Goal: Task Accomplishment & Management: Manage account settings

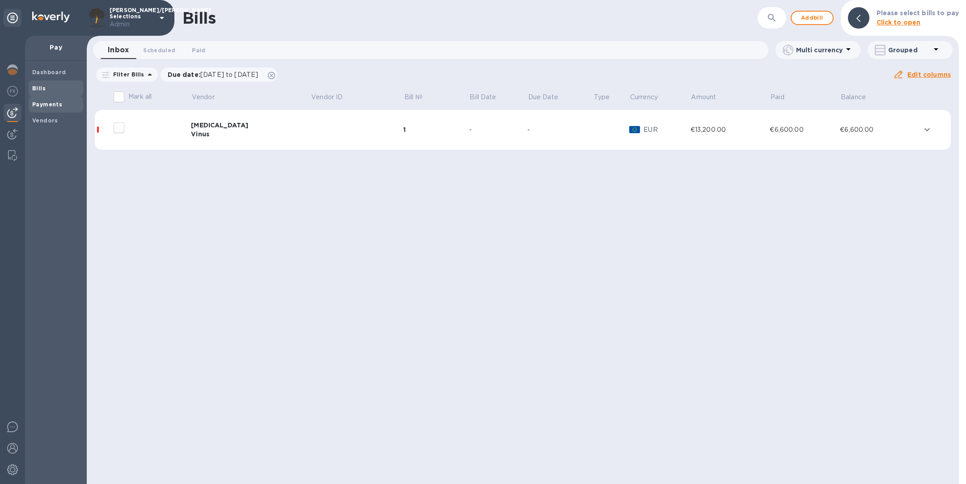
click at [53, 102] on b "Payments" at bounding box center [47, 104] width 30 height 7
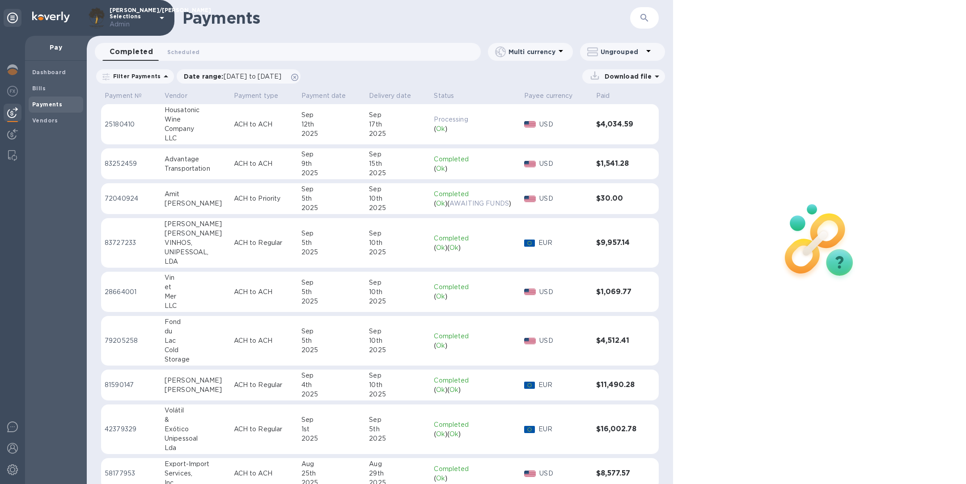
click at [243, 120] on p "ACH to ACH" at bounding box center [264, 124] width 60 height 9
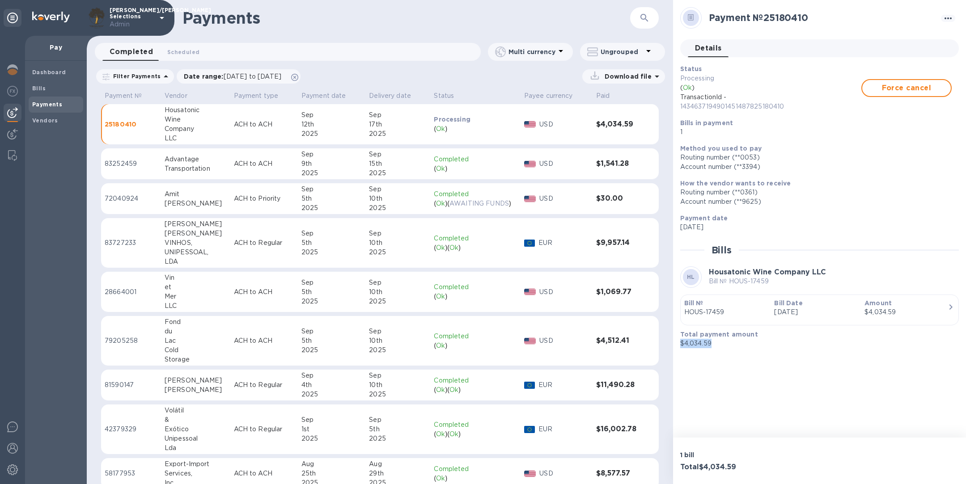
drag, startPoint x: 727, startPoint y: 344, endPoint x: 674, endPoint y: 343, distance: 53.2
click at [674, 343] on div "Payment № 25180410 Details 0 Status Processing ( Ok ) TransactionId - 143463719…" at bounding box center [819, 219] width 293 height 438
copy p "$4,034.59"
drag, startPoint x: 730, startPoint y: 311, endPoint x: 680, endPoint y: 311, distance: 50.1
click at [681, 311] on div "Bill № HOUS-17459" at bounding box center [726, 307] width 90 height 25
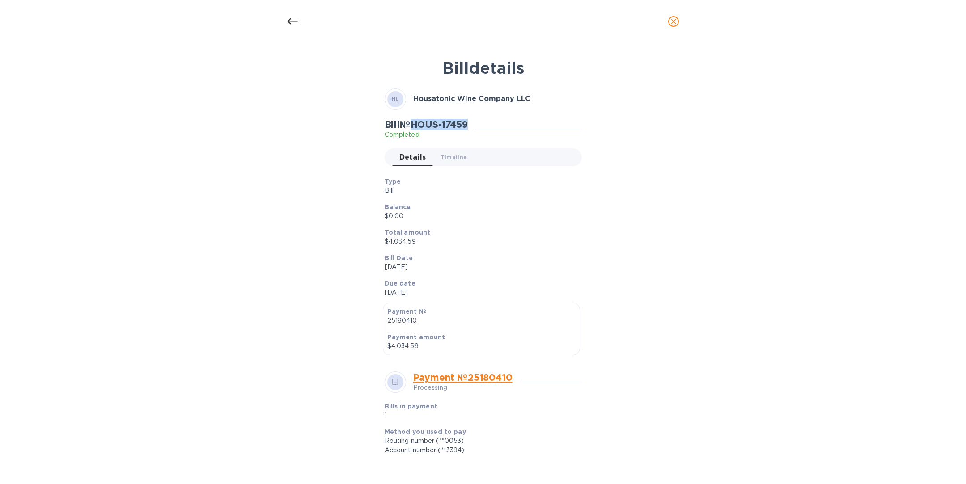
drag, startPoint x: 474, startPoint y: 123, endPoint x: 416, endPoint y: 127, distance: 57.4
click at [416, 127] on div "Bill № HOUS-17459 Completed" at bounding box center [430, 129] width 90 height 21
copy h2 "HOUS-17459"
drag, startPoint x: 423, startPoint y: 239, endPoint x: 389, endPoint y: 240, distance: 33.6
click at [389, 240] on p "$4,034.59" at bounding box center [480, 241] width 190 height 9
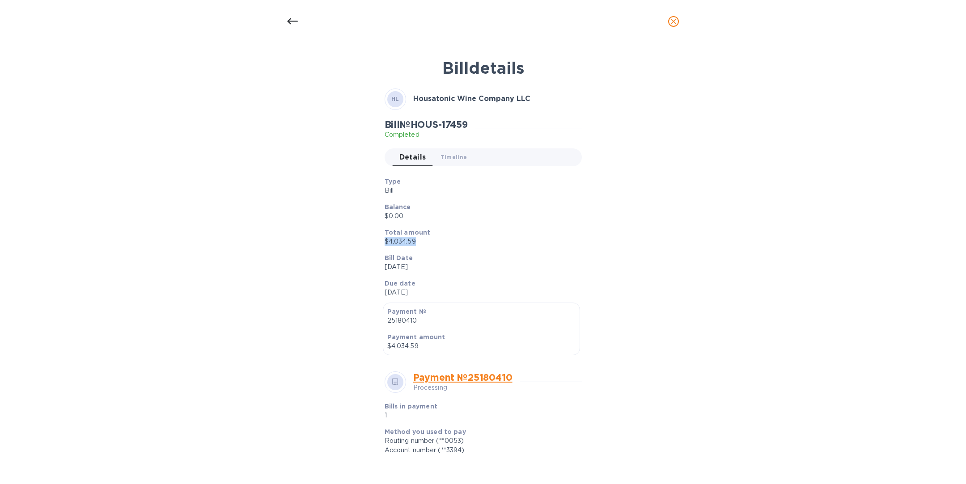
copy p "$4,034.59"
drag, startPoint x: 382, startPoint y: 241, endPoint x: 425, endPoint y: 243, distance: 43.0
click at [425, 243] on div "Total amount $4,034.59" at bounding box center [479, 236] width 197 height 25
click at [677, 20] on icon "close" at bounding box center [673, 21] width 9 height 9
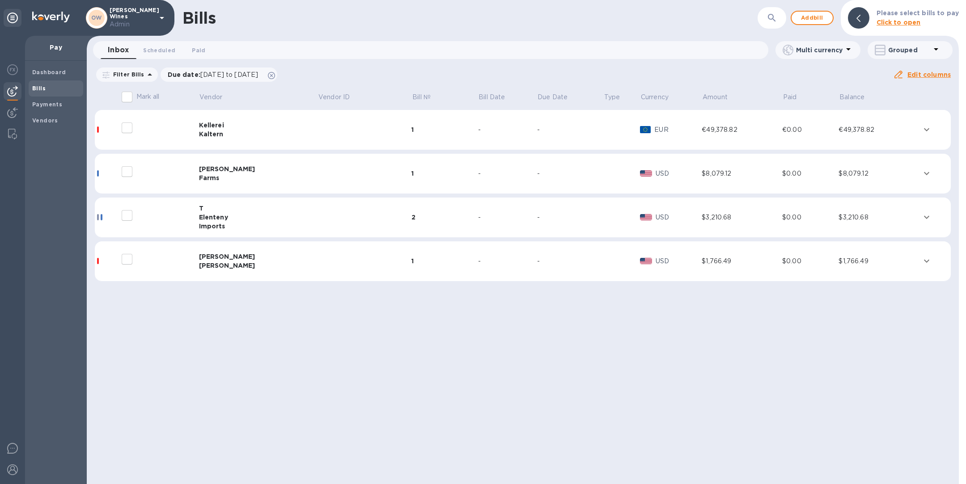
click at [226, 258] on div "[PERSON_NAME]" at bounding box center [258, 256] width 119 height 9
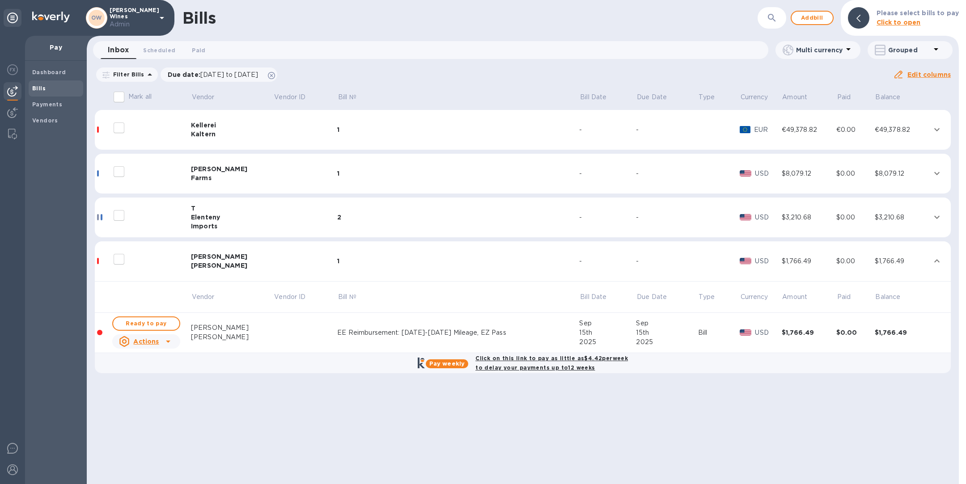
click at [337, 332] on div "EE Reimbursement: July-Aug. 2025 Mileage, EZ Pass" at bounding box center [458, 332] width 242 height 9
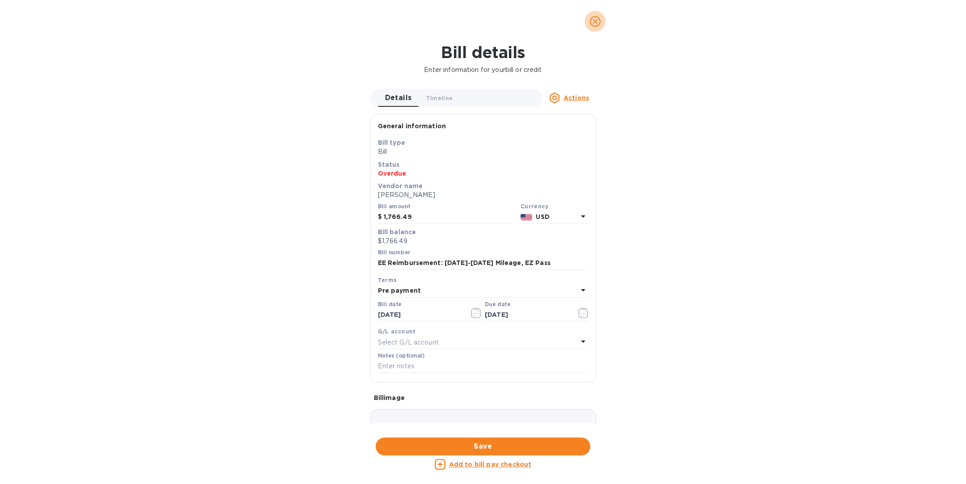
click at [597, 21] on icon "close" at bounding box center [595, 21] width 9 height 9
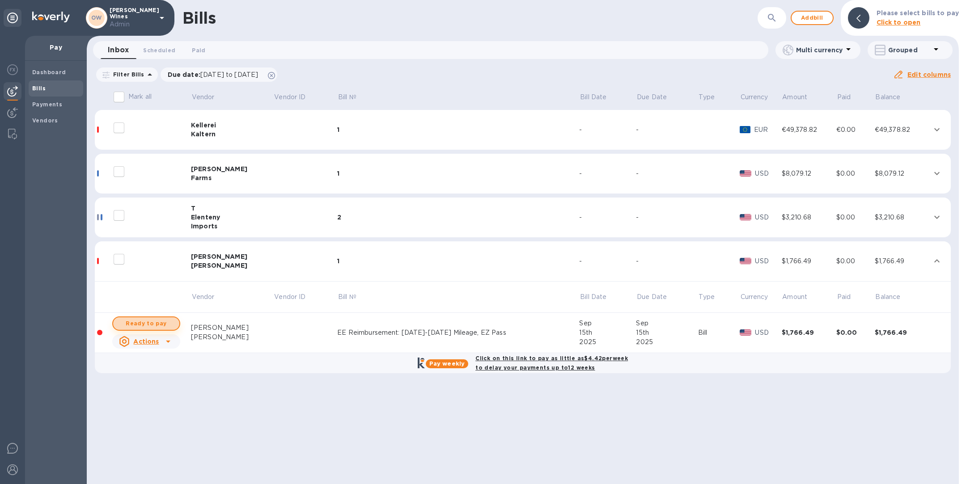
click at [147, 319] on span "Ready to pay" at bounding box center [146, 323] width 52 height 11
click at [147, 325] on span "Ready to pay" at bounding box center [146, 323] width 52 height 11
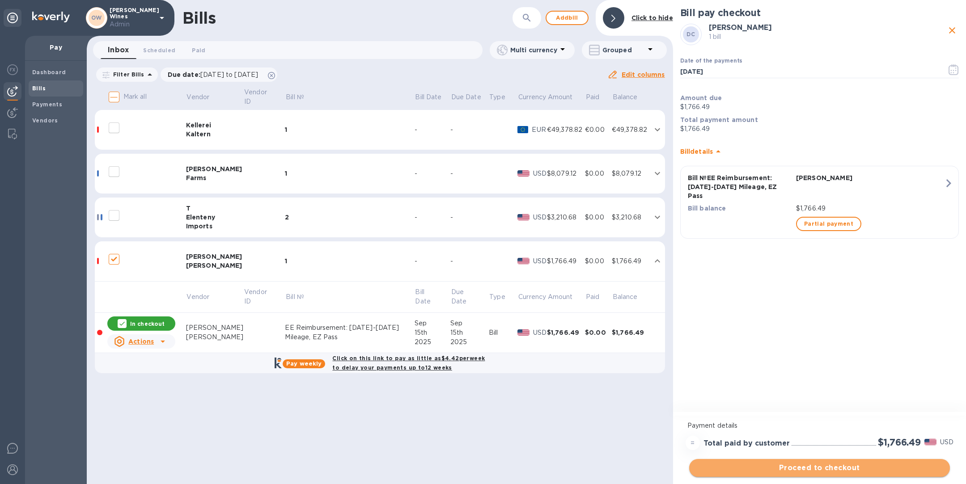
click at [795, 468] on span "Proceed to checkout" at bounding box center [819, 468] width 246 height 11
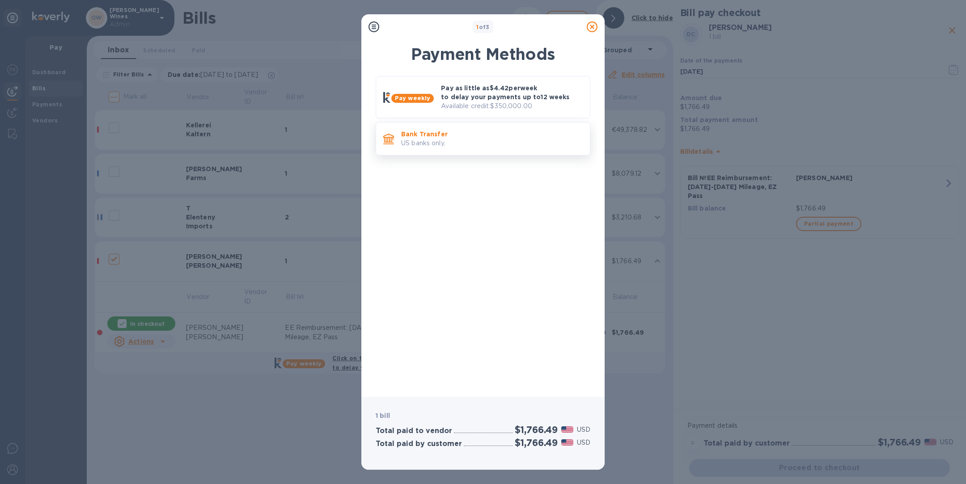
click at [496, 141] on p "US banks only." at bounding box center [492, 143] width 182 height 9
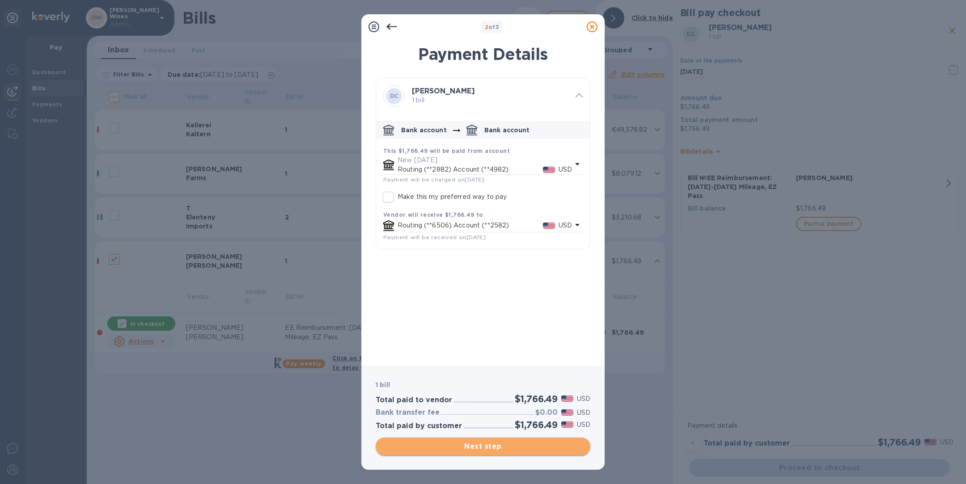
click at [494, 447] on span "Next step" at bounding box center [483, 446] width 200 height 11
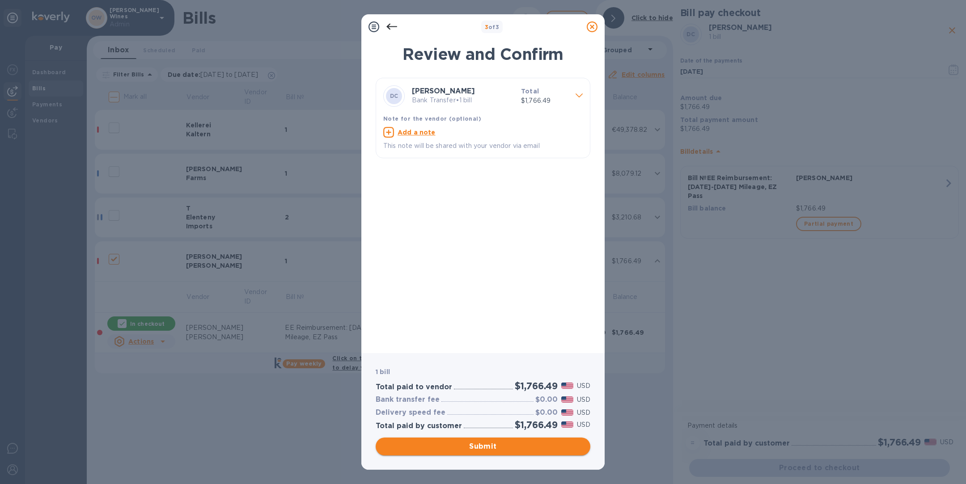
click at [494, 447] on span "Submit" at bounding box center [483, 446] width 200 height 11
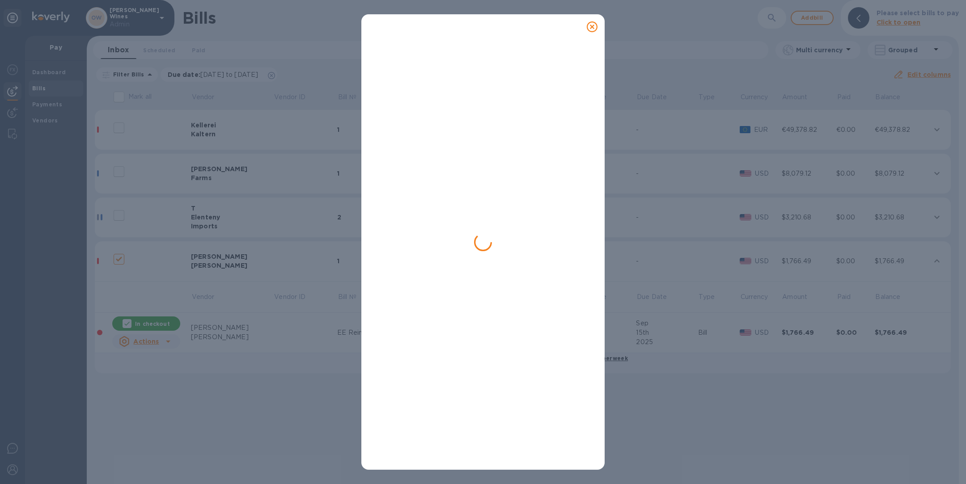
checkbox input "false"
click at [594, 27] on icon at bounding box center [592, 26] width 11 height 11
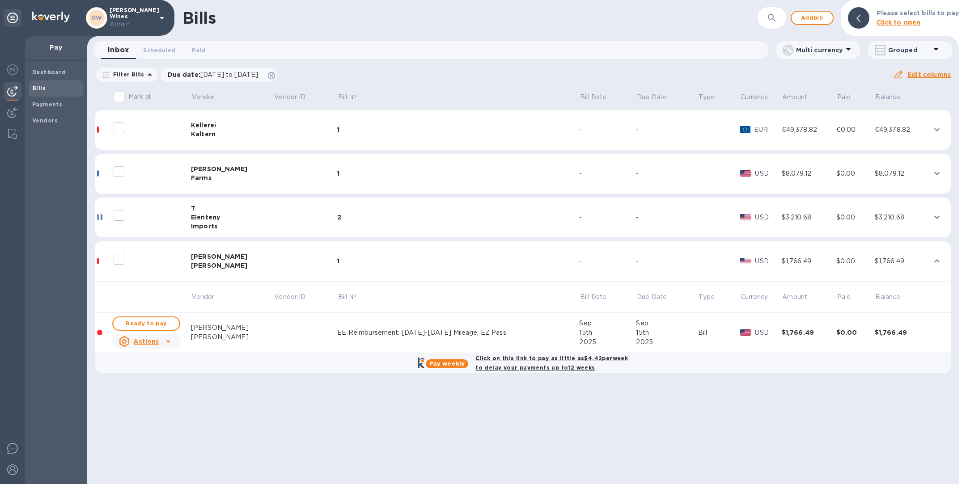
click at [151, 344] on u "Actions" at bounding box center [145, 341] width 25 height 7
click at [387, 331] on div at bounding box center [483, 242] width 966 height 484
click at [403, 332] on div "EE Reimbursement: July-Aug. 2025 Mileage, EZ Pass" at bounding box center [458, 332] width 242 height 9
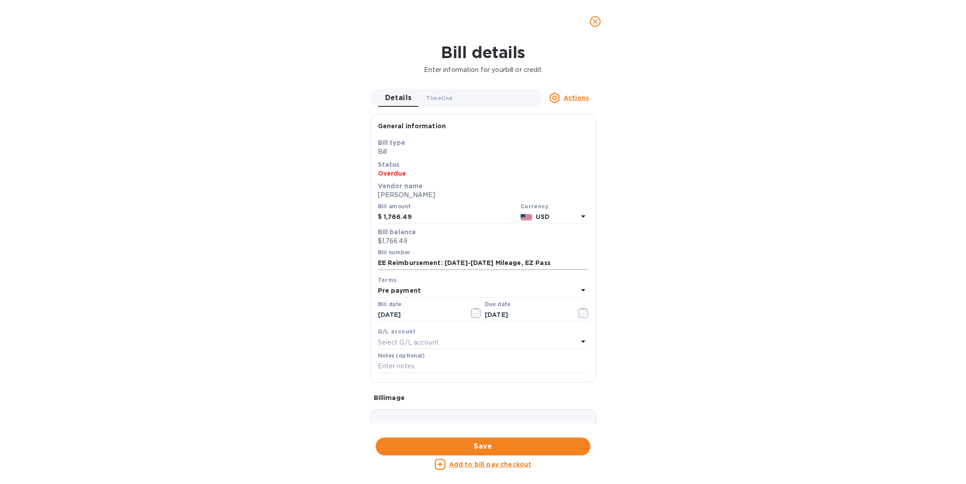
click at [474, 263] on input "EE Reimbursement: July-Aug. 2025 Mileage, EZ Pass" at bounding box center [483, 263] width 211 height 13
click at [519, 264] on input "EE Reimbursement: July-Aug 2025 Mileage, EZ Pass" at bounding box center [483, 263] width 211 height 13
click at [459, 263] on input "EE Reimbursement: July-Aug 2025 Mileage EZ Pass" at bounding box center [483, 263] width 211 height 13
click at [441, 263] on input "EE Reimbursement: July Aug 2025 Mileage EZ Pass" at bounding box center [483, 263] width 211 height 13
click at [456, 262] on input "EE Reimbursement July Aug 2025 Mileage EZ Pass" at bounding box center [483, 263] width 211 height 13
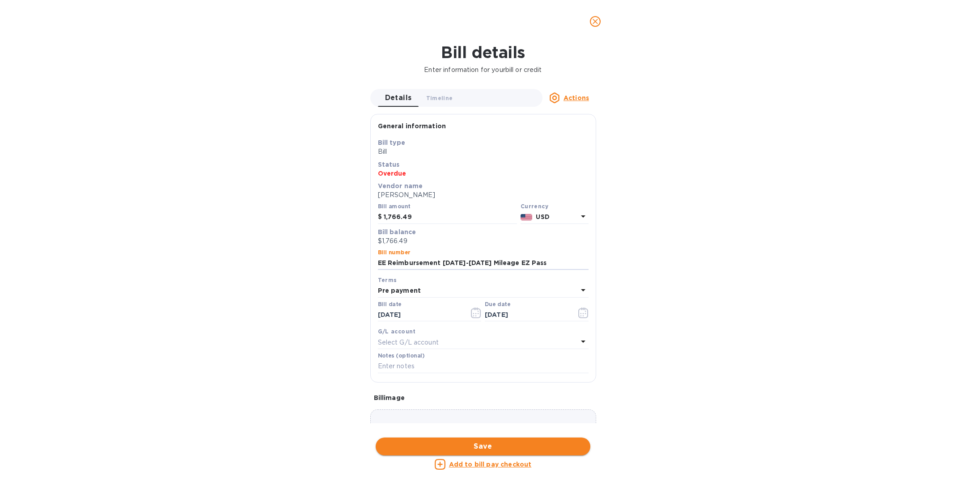
type input "EE Reimbursement July-Aug 2025 Mileage EZ Pass"
click at [478, 447] on span "Save" at bounding box center [483, 446] width 200 height 11
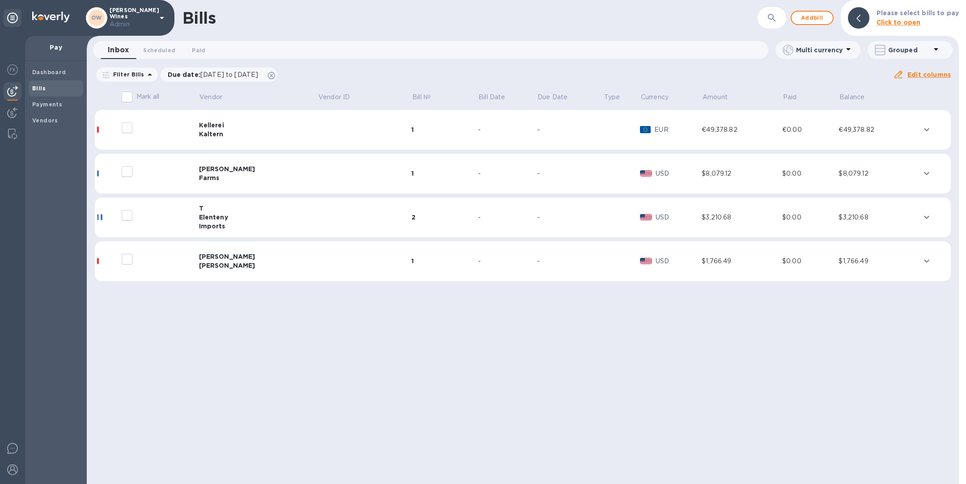
click at [411, 256] on td "1" at bounding box center [444, 261] width 66 height 40
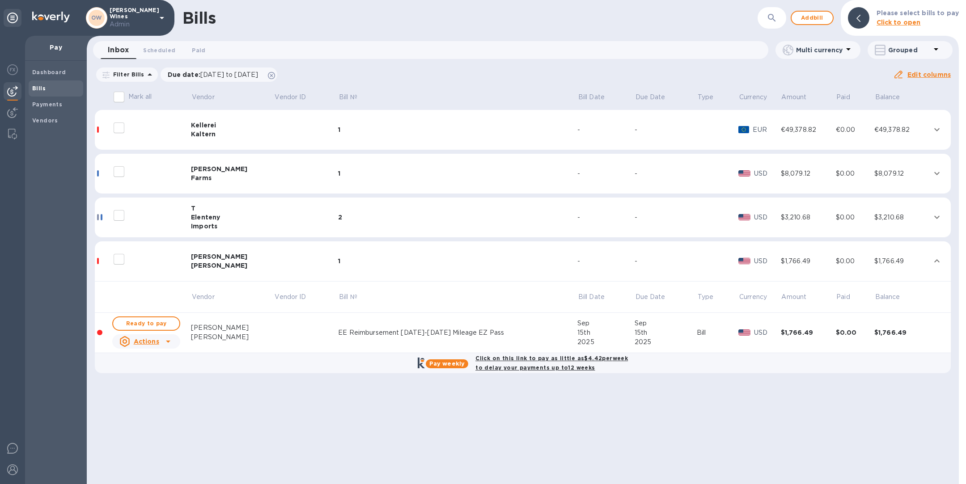
click at [394, 328] on td "EE Reimbursement July-Aug 2025 Mileage EZ Pass" at bounding box center [457, 333] width 239 height 40
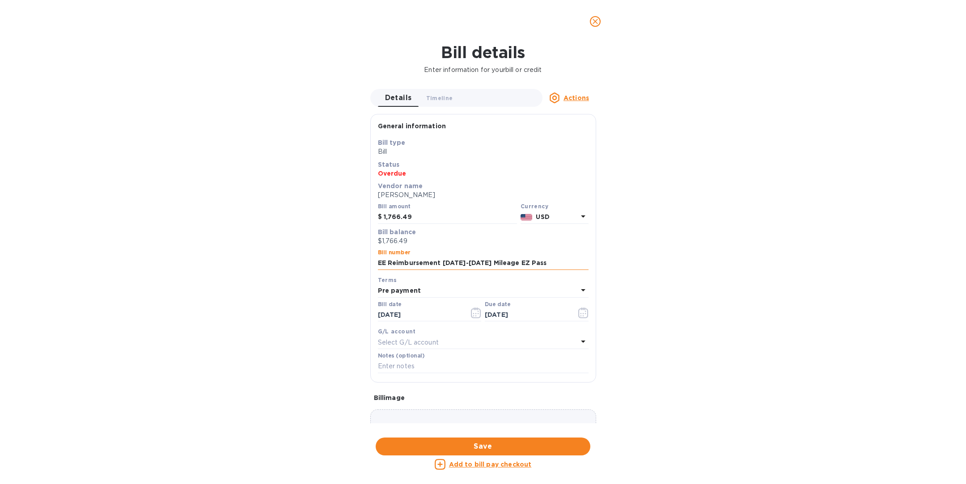
click at [559, 264] on input "EE Reimbursement July-Aug 2025 Mileage EZ Pass" at bounding box center [483, 263] width 211 height 13
click at [637, 265] on div "Bill details Enter information for your bill or credit Details 0 Timeline 0 Act…" at bounding box center [483, 263] width 966 height 441
click at [470, 445] on span "Save" at bounding box center [483, 446] width 200 height 11
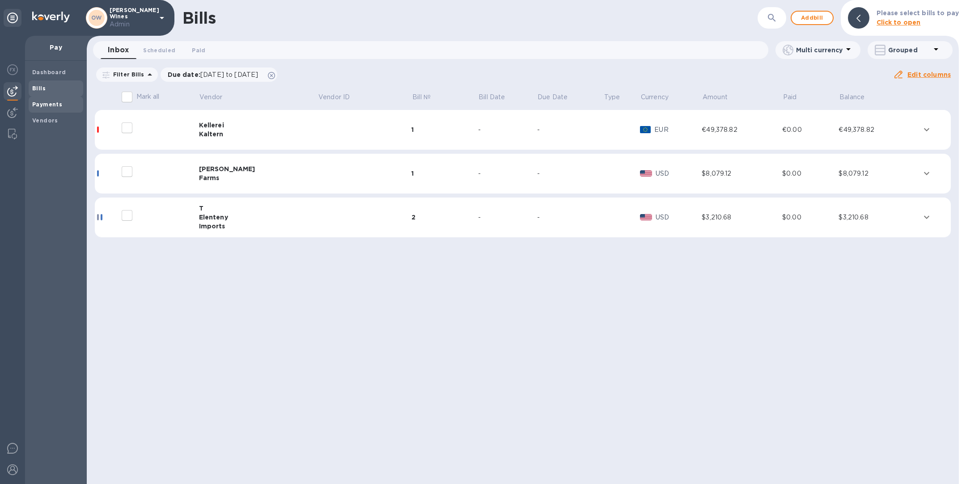
click at [60, 104] on span "Payments" at bounding box center [55, 104] width 47 height 9
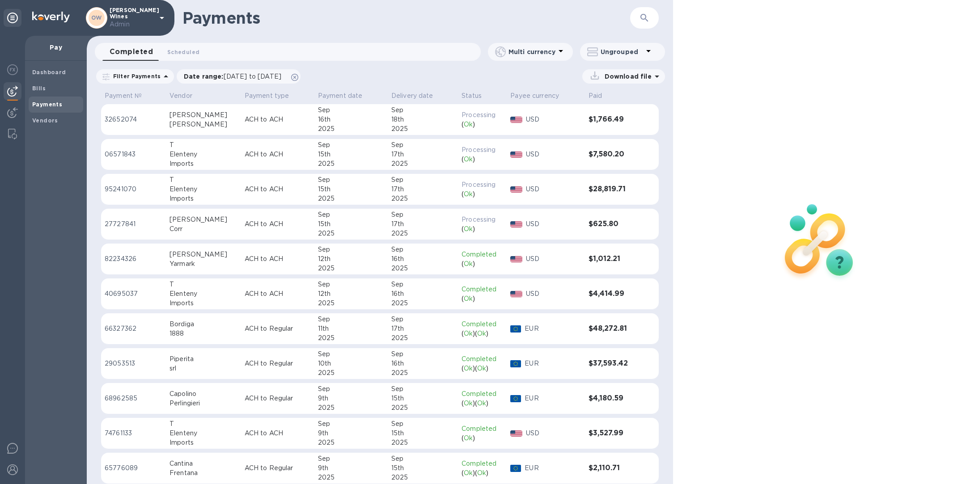
click at [173, 116] on div "David" at bounding box center [203, 114] width 68 height 9
